Goal: Task Accomplishment & Management: Manage account settings

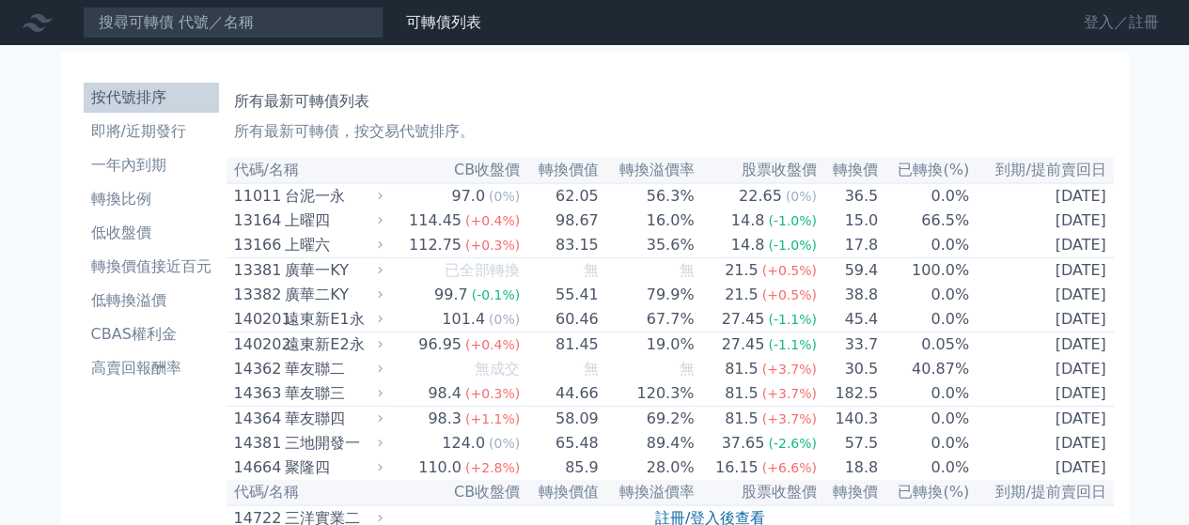
click at [1100, 17] on link "登入／註冊" at bounding box center [1121, 23] width 105 height 30
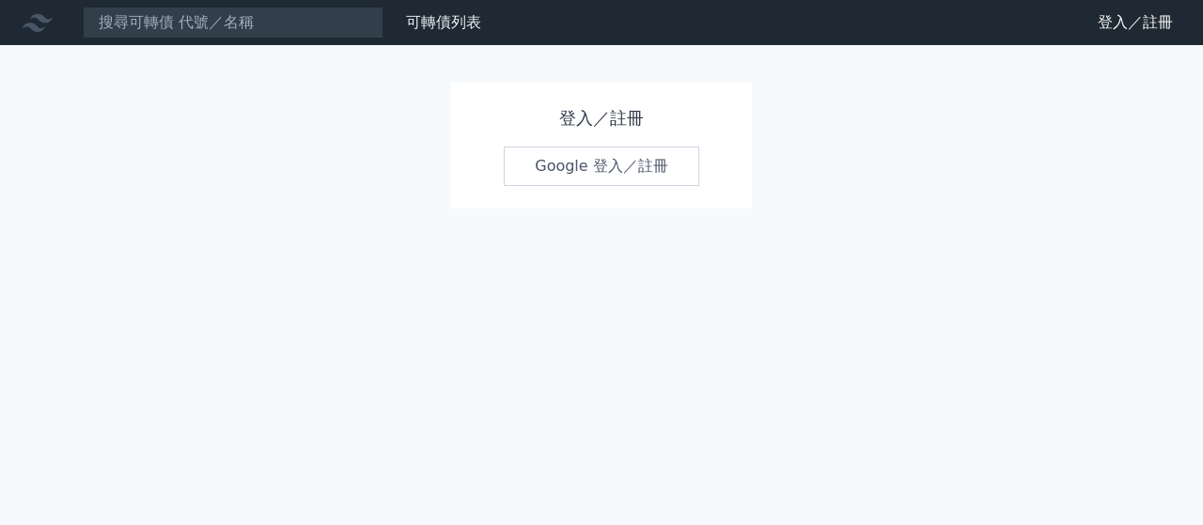
click at [573, 166] on link "Google 登入／註冊" at bounding box center [602, 166] width 196 height 39
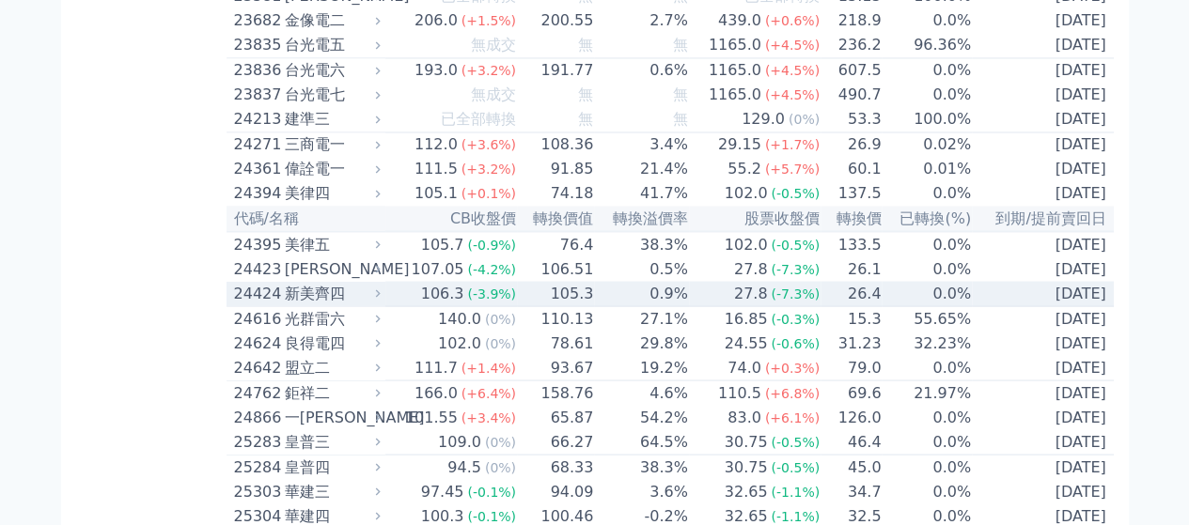
scroll to position [1535, 0]
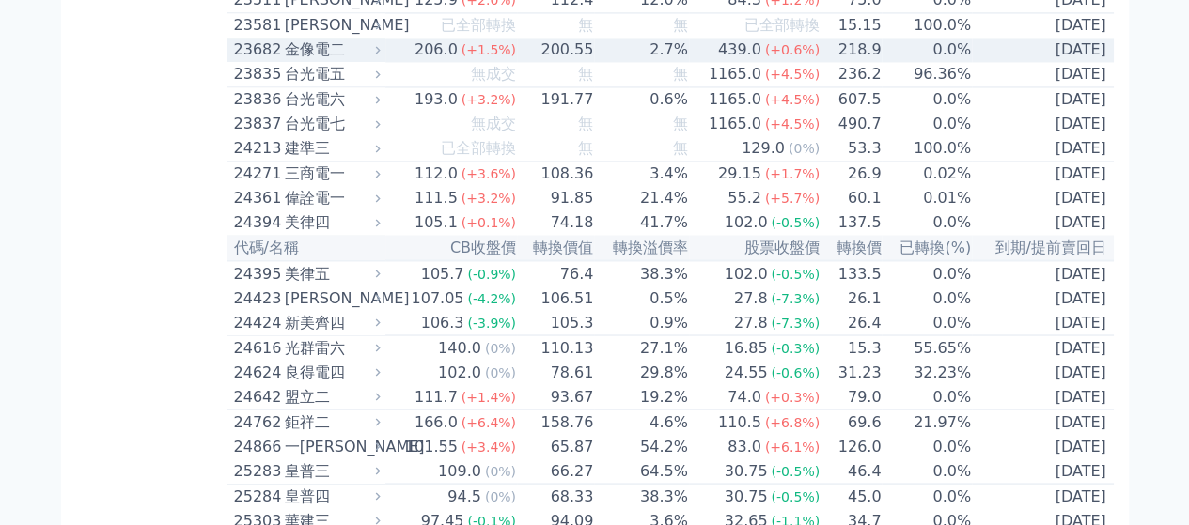
click at [352, 61] on div "金像電二" at bounding box center [331, 50] width 92 height 23
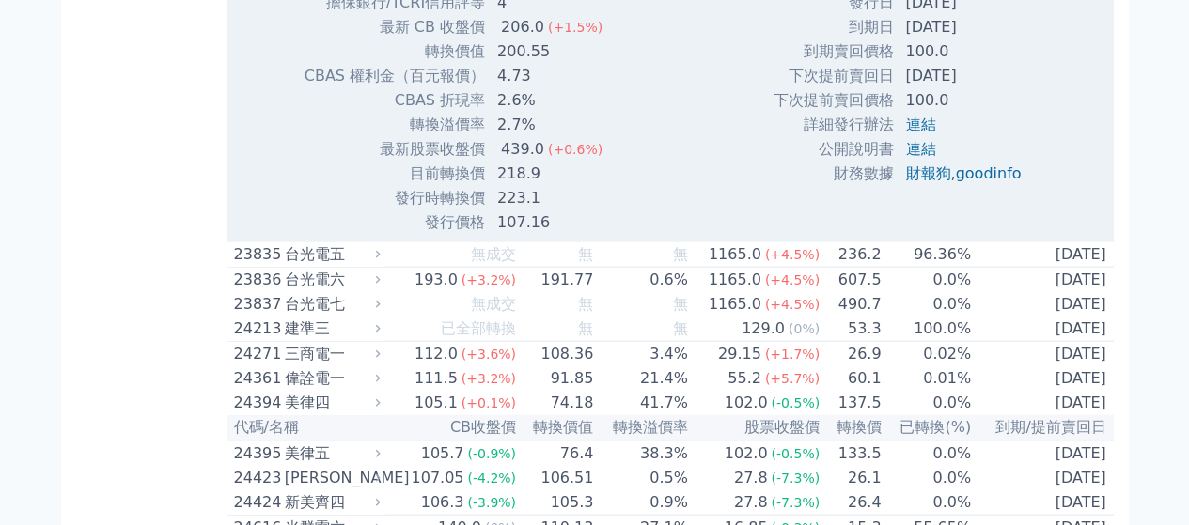
scroll to position [1974, 0]
